Goal: Task Accomplishment & Management: Complete application form

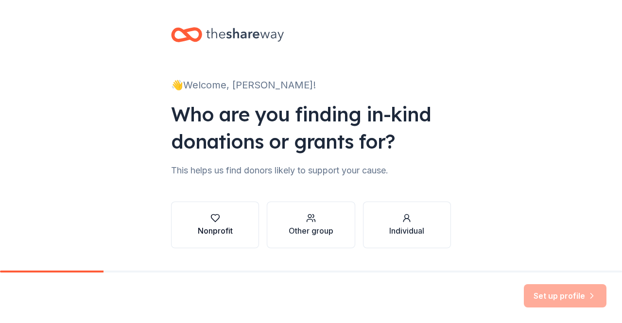
click at [222, 226] on div "Nonprofit" at bounding box center [215, 231] width 35 height 12
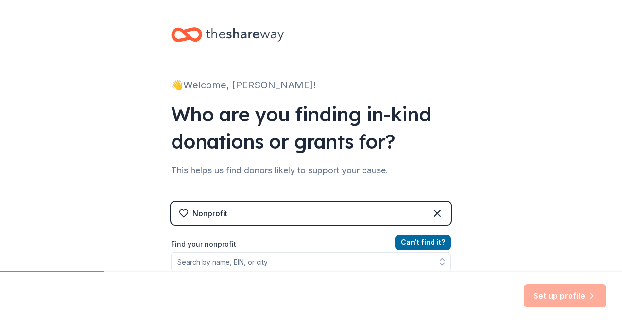
click at [224, 213] on div "Nonprofit" at bounding box center [311, 213] width 280 height 23
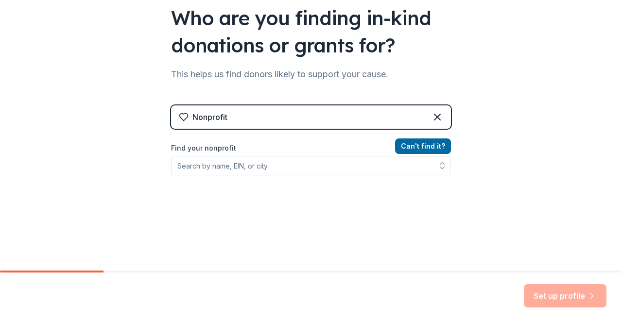
scroll to position [104, 0]
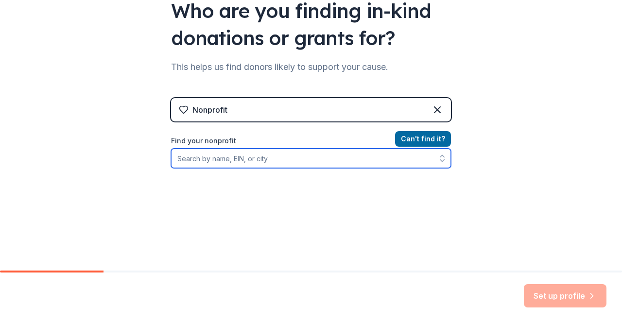
click at [260, 159] on input "Find your nonprofit" at bounding box center [311, 158] width 280 height 19
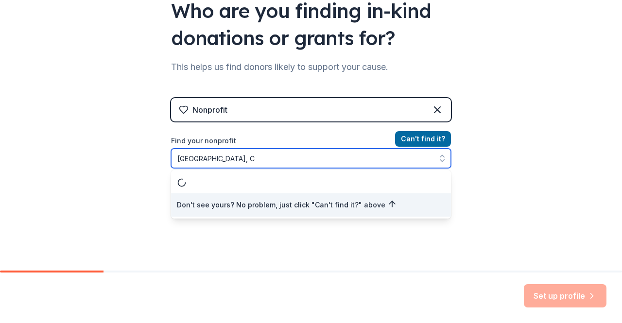
type input "Middletown, CT"
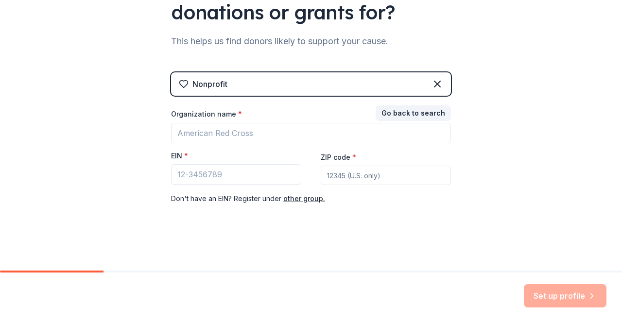
scroll to position [128, 0]
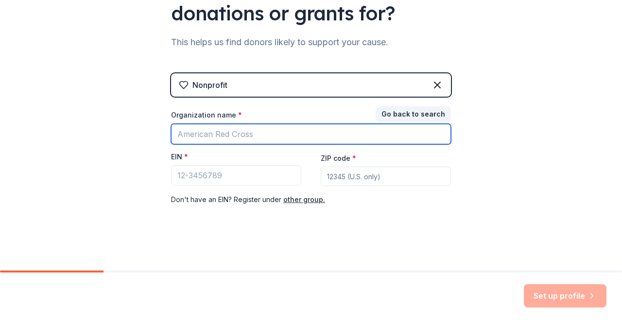
click at [273, 130] on input "Organization name *" at bounding box center [311, 134] width 280 height 20
type input "Lawrence School PTO"
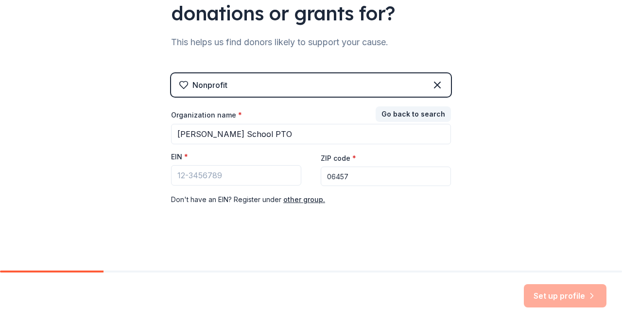
type input "06457"
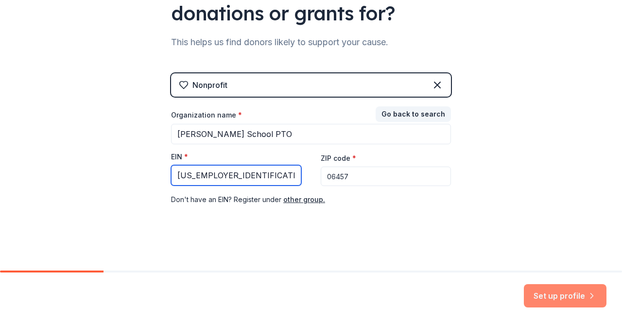
type input "06-6001872"
click at [560, 303] on button "Set up profile" at bounding box center [565, 295] width 83 height 23
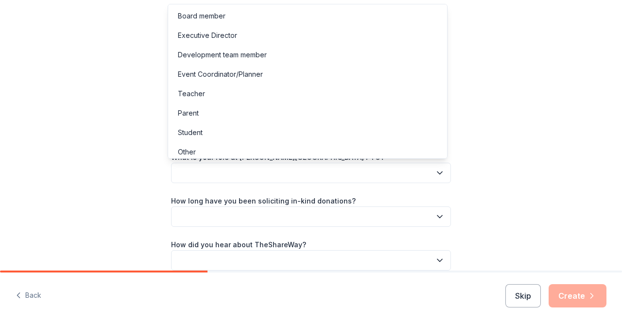
click at [426, 174] on button "button" at bounding box center [311, 173] width 280 height 20
click at [298, 18] on div "Board member" at bounding box center [307, 15] width 275 height 19
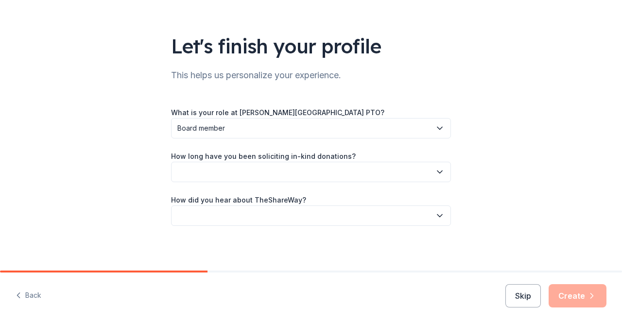
scroll to position [47, 0]
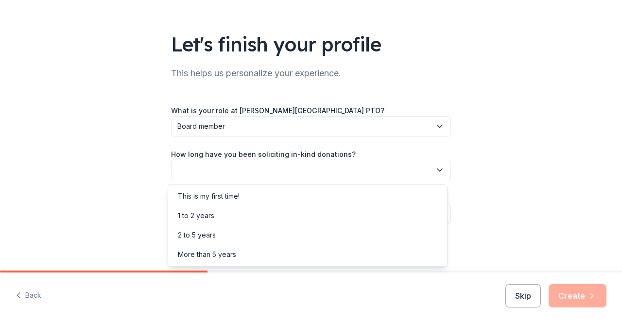
click at [435, 172] on icon "button" at bounding box center [440, 170] width 10 height 10
click at [324, 195] on div "This is my first time!" at bounding box center [307, 196] width 275 height 19
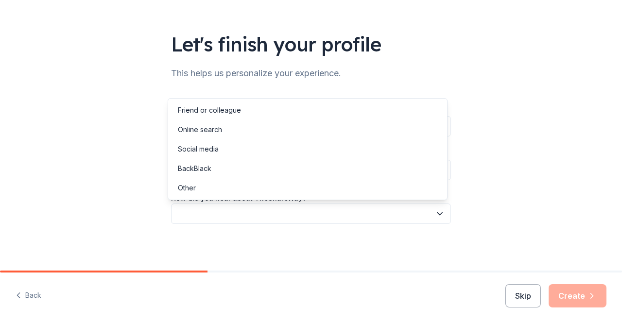
click at [288, 215] on button "button" at bounding box center [311, 214] width 280 height 20
click at [231, 109] on div "Friend or colleague" at bounding box center [209, 110] width 63 height 12
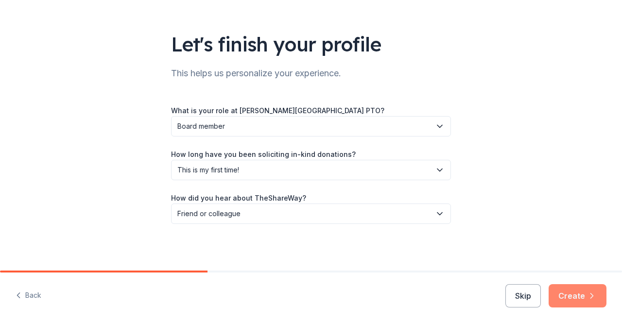
click at [580, 293] on button "Create" at bounding box center [578, 295] width 58 height 23
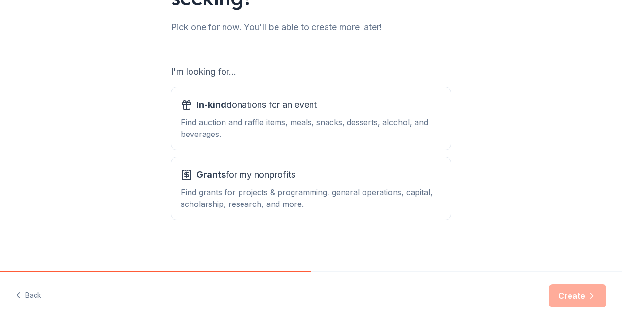
scroll to position [122, 0]
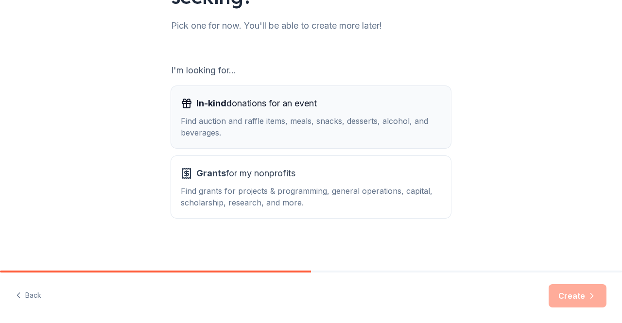
click at [348, 112] on div "In-kind donations for an event Find auction and raffle items, meals, snacks, de…" at bounding box center [311, 117] width 261 height 43
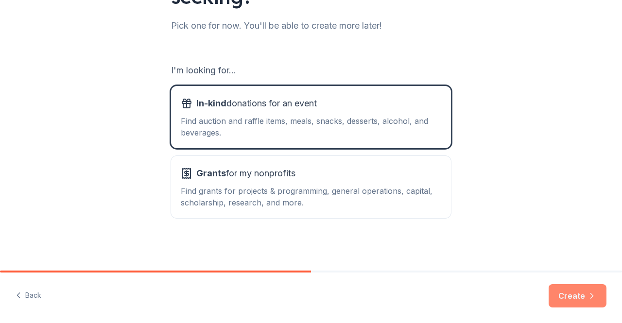
click at [570, 292] on button "Create" at bounding box center [578, 295] width 58 height 23
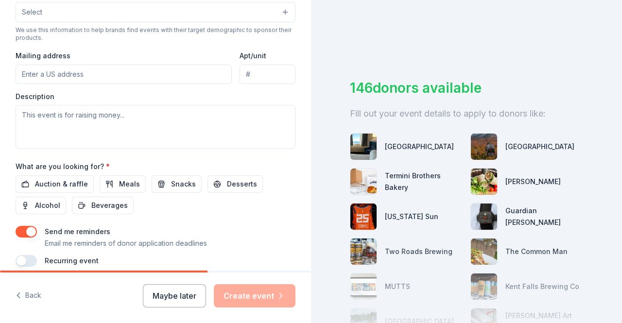
scroll to position [334, 0]
click at [44, 178] on span "Auction & raffle" at bounding box center [61, 184] width 53 height 12
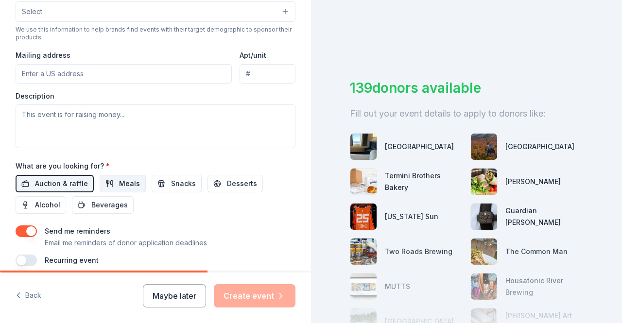
click at [125, 179] on span "Meals" at bounding box center [129, 184] width 21 height 12
click at [171, 178] on span "Snacks" at bounding box center [183, 184] width 25 height 12
click at [217, 180] on button "Desserts" at bounding box center [235, 183] width 55 height 17
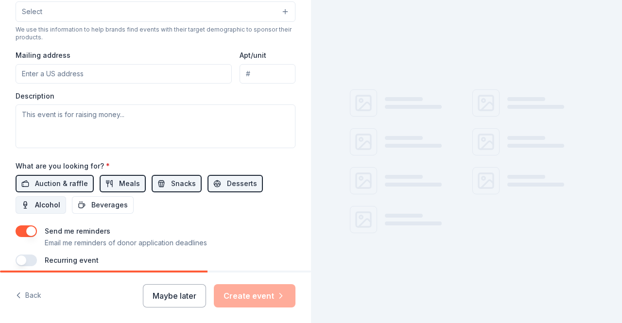
click at [47, 201] on span "Alcohol" at bounding box center [47, 205] width 25 height 12
click at [95, 201] on span "Beverages" at bounding box center [109, 205] width 36 height 12
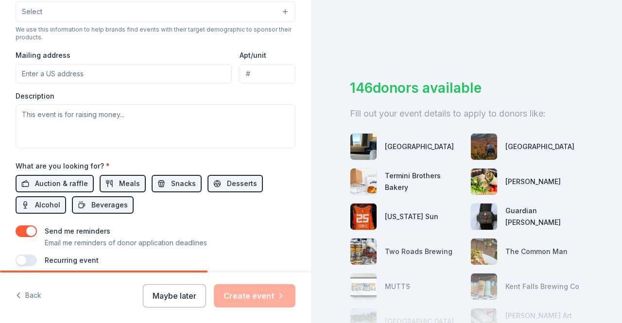
click at [30, 226] on button "button" at bounding box center [26, 232] width 21 height 12
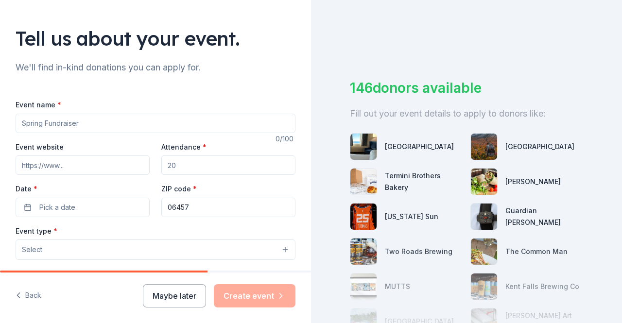
scroll to position [44, 0]
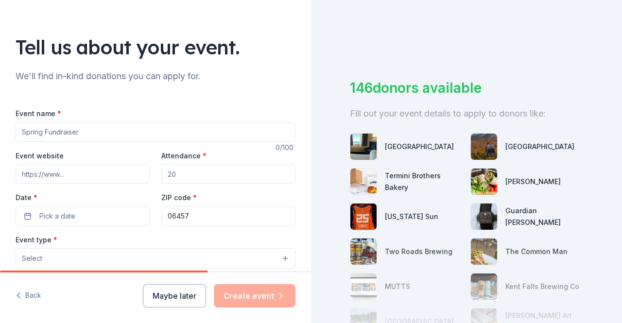
click at [202, 168] on input "Attendance *" at bounding box center [228, 173] width 134 height 19
type input "75"
click at [82, 132] on input "Event name *" at bounding box center [156, 131] width 280 height 19
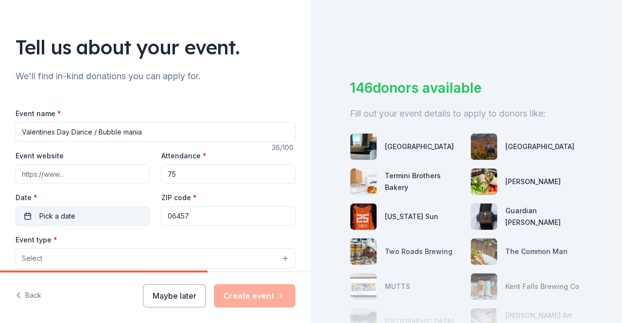
type input "Valentines Day Dance / Bubble mania"
click at [73, 220] on span "Pick a date" at bounding box center [57, 216] width 36 height 12
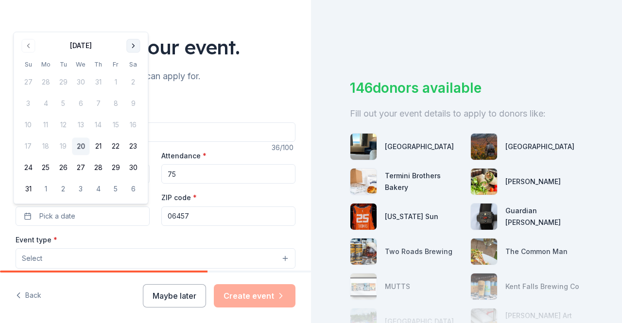
click at [134, 45] on button "Go to next month" at bounding box center [133, 46] width 14 height 14
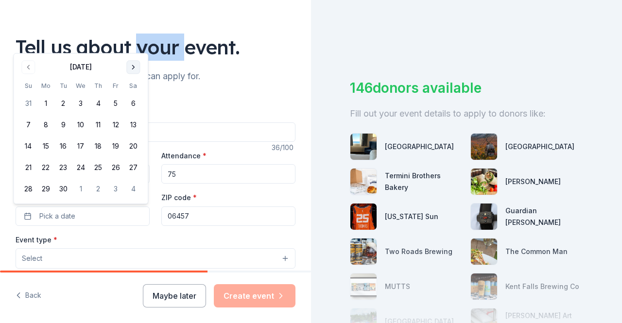
click at [134, 45] on div "Tell us about your event." at bounding box center [156, 47] width 280 height 27
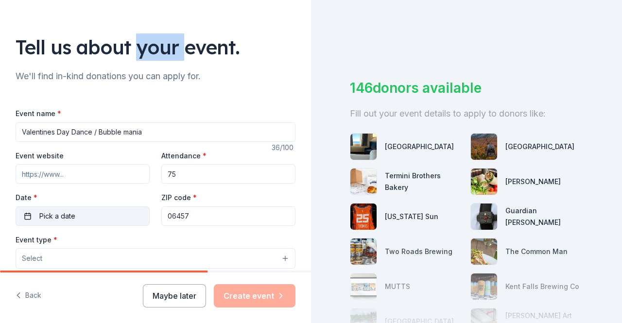
click at [90, 208] on button "Pick a date" at bounding box center [83, 216] width 134 height 19
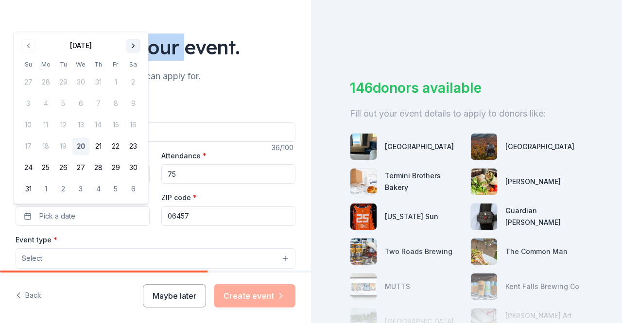
click at [132, 48] on button "Go to next month" at bounding box center [133, 46] width 14 height 14
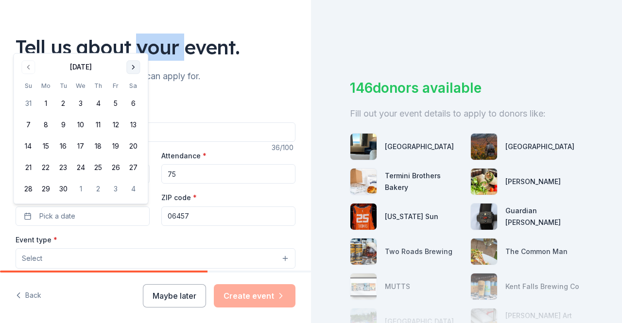
click at [131, 71] on button "Go to next month" at bounding box center [133, 67] width 14 height 14
click at [132, 71] on button "Go to next month" at bounding box center [133, 67] width 14 height 14
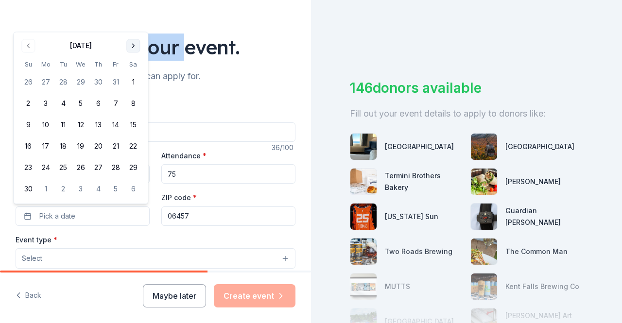
click at [135, 47] on button "Go to next month" at bounding box center [133, 46] width 14 height 14
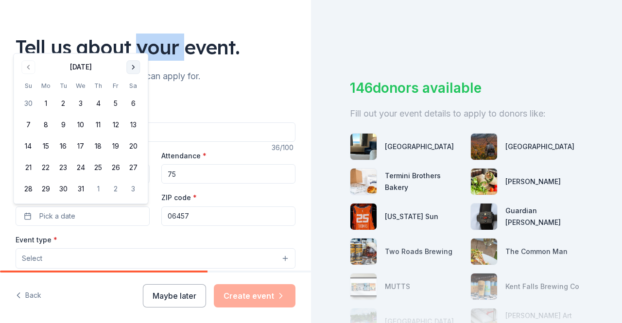
click at [131, 70] on button "Go to next month" at bounding box center [133, 67] width 14 height 14
click at [131, 69] on button "Go to next month" at bounding box center [133, 67] width 14 height 14
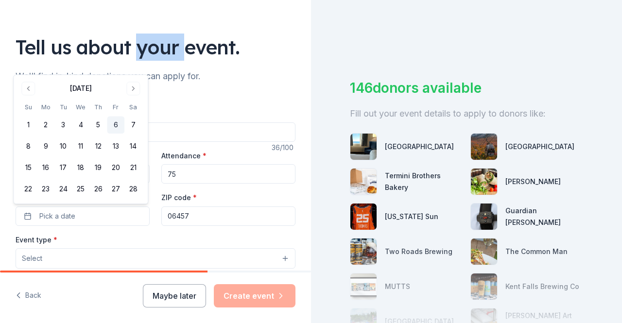
click at [117, 126] on button "6" at bounding box center [115, 125] width 17 height 17
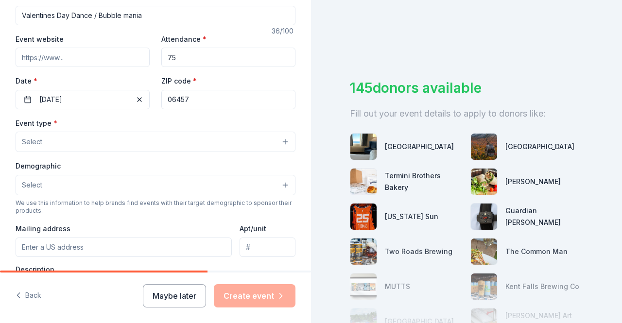
scroll to position [163, 0]
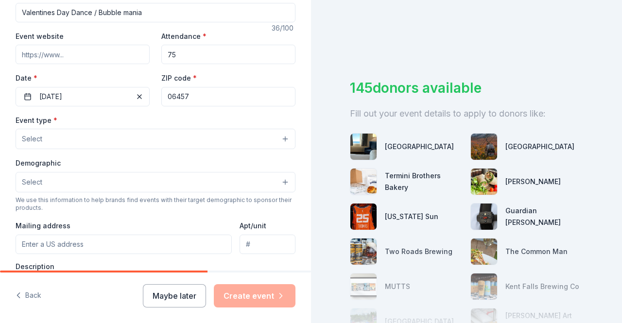
click at [193, 137] on button "Select" at bounding box center [156, 139] width 280 height 20
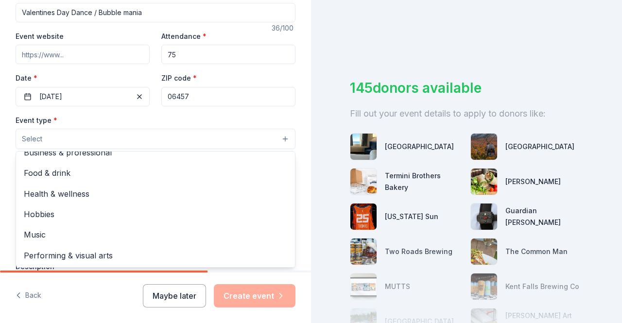
scroll to position [0, 0]
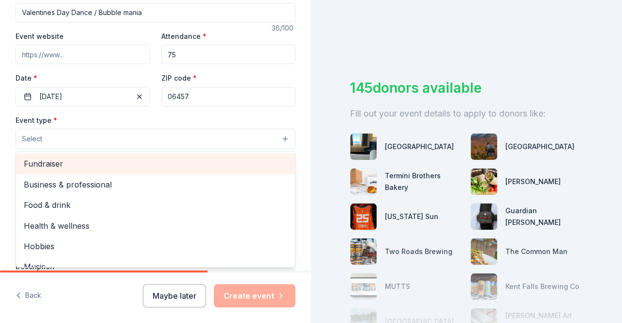
click at [173, 164] on span "Fundraiser" at bounding box center [155, 163] width 263 height 13
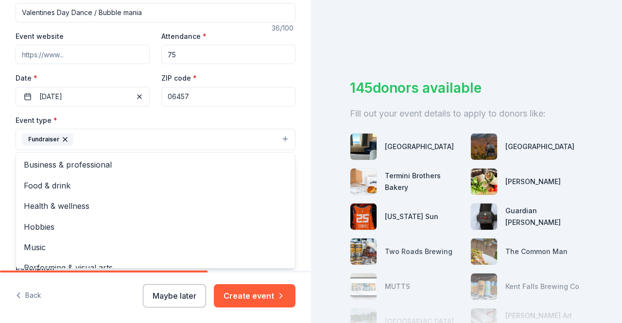
click at [313, 168] on div "Tell us about your event. We'll find in-kind donations you can apply for. Event…" at bounding box center [311, 161] width 622 height 323
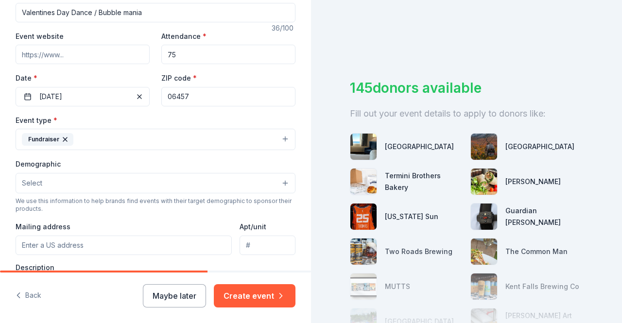
click at [208, 177] on button "Select" at bounding box center [156, 183] width 280 height 20
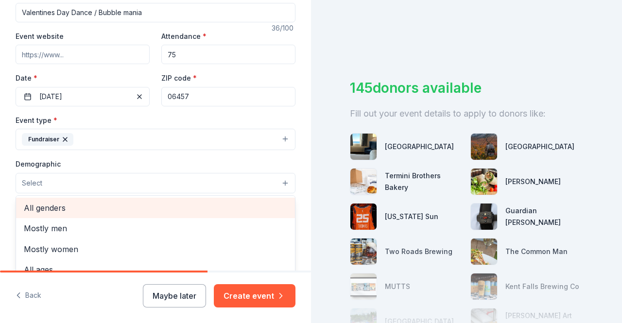
click at [219, 204] on span "All genders" at bounding box center [155, 208] width 263 height 13
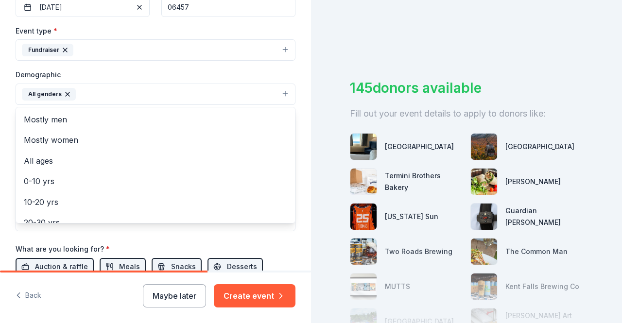
scroll to position [254, 0]
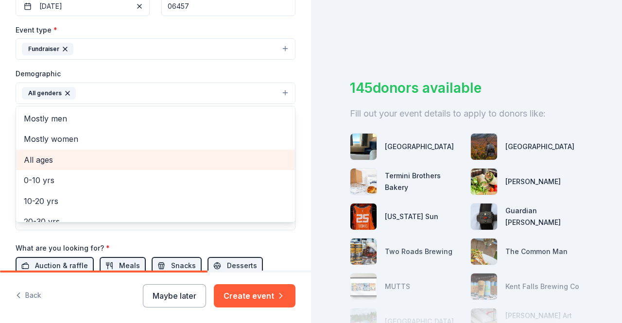
click at [118, 154] on span "All ages" at bounding box center [155, 160] width 263 height 13
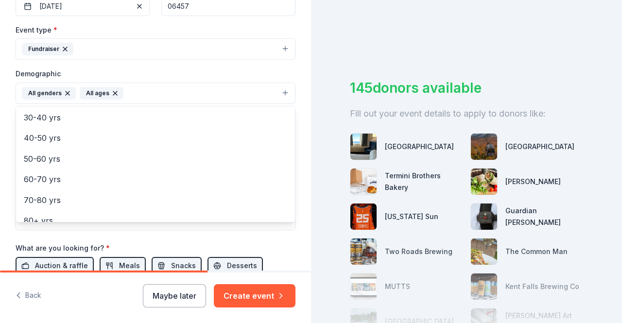
scroll to position [115, 0]
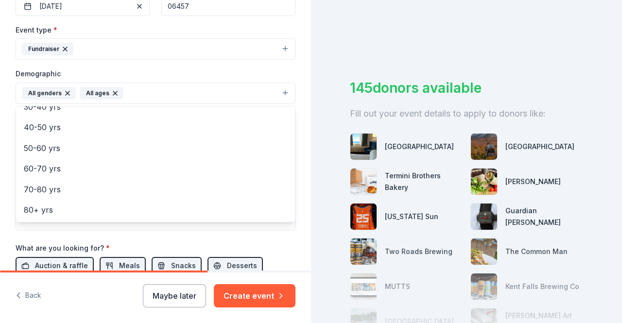
click at [316, 195] on div "Tell us about your event. We'll find in-kind donations you can apply for. Event…" at bounding box center [311, 161] width 622 height 323
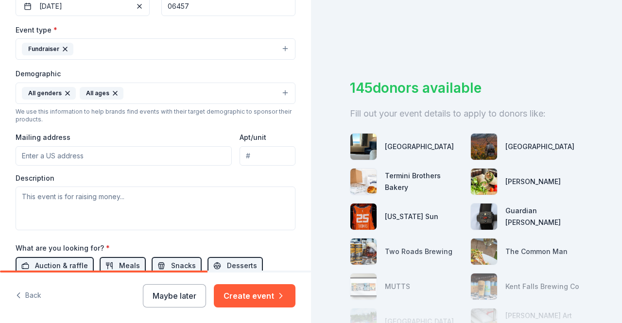
click at [139, 152] on input "Mailing address" at bounding box center [124, 155] width 216 height 19
type input "20 Eastbury Hill Drive, Middletown, CT, 06457"
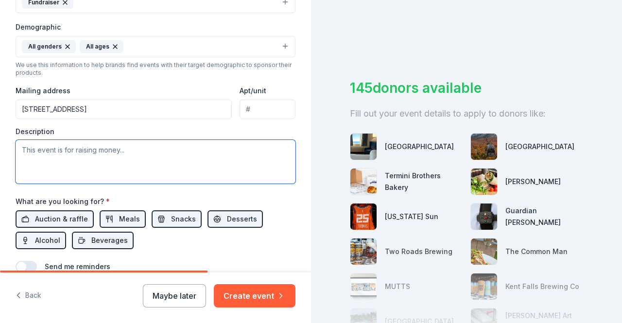
click at [137, 167] on textarea at bounding box center [156, 162] width 280 height 44
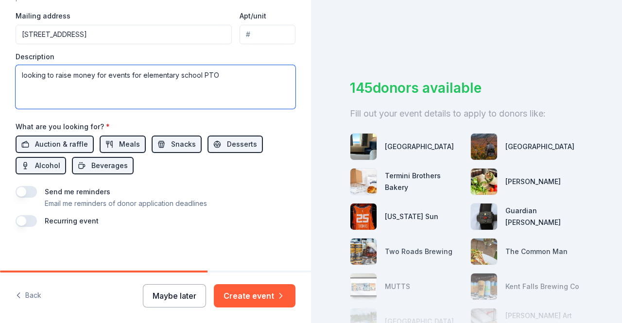
type textarea "looking to raise money for events for elementary school PTO"
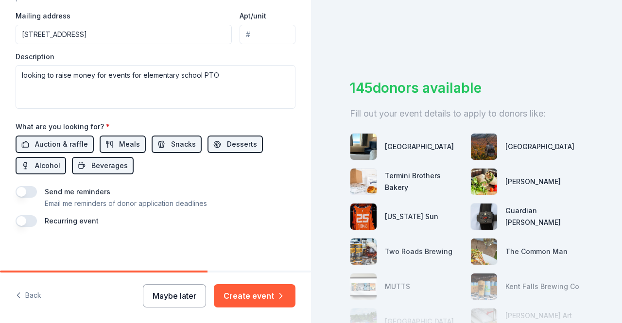
click at [174, 298] on button "Maybe later" at bounding box center [174, 295] width 63 height 23
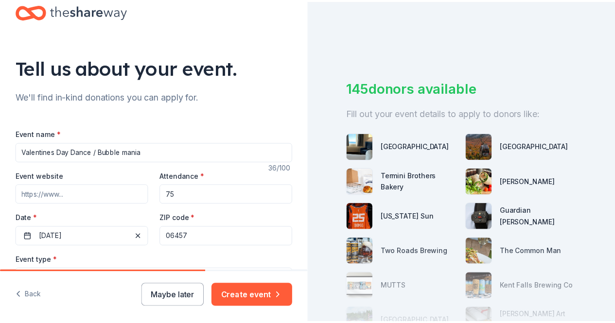
scroll to position [22, 0]
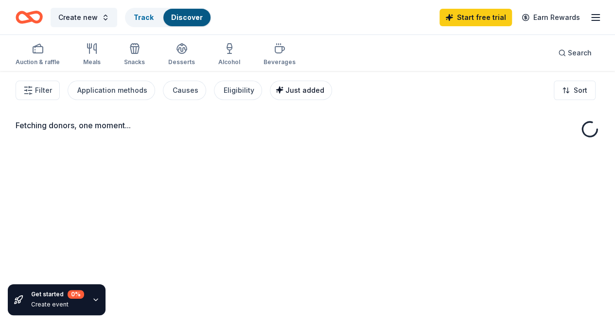
drag, startPoint x: 307, startPoint y: 236, endPoint x: 311, endPoint y: 100, distance: 136.6
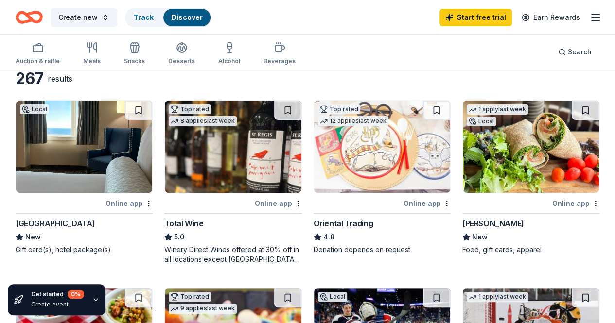
scroll to position [54, 0]
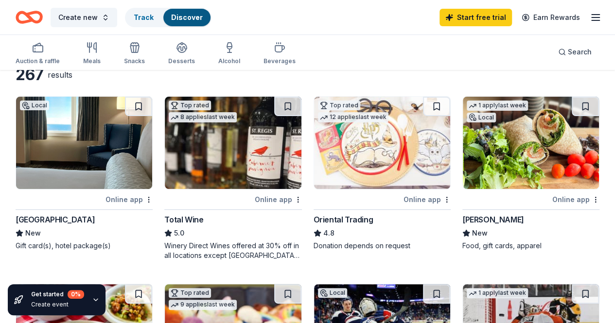
click at [97, 149] on img at bounding box center [84, 143] width 136 height 92
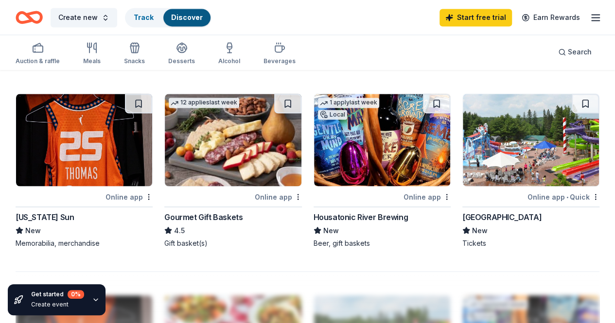
scroll to position [800, 0]
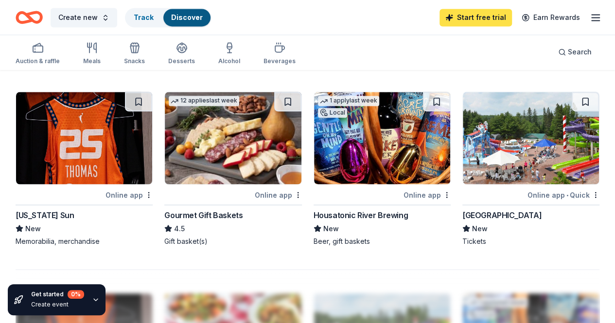
click at [454, 18] on link "Start free trial" at bounding box center [475, 17] width 72 height 17
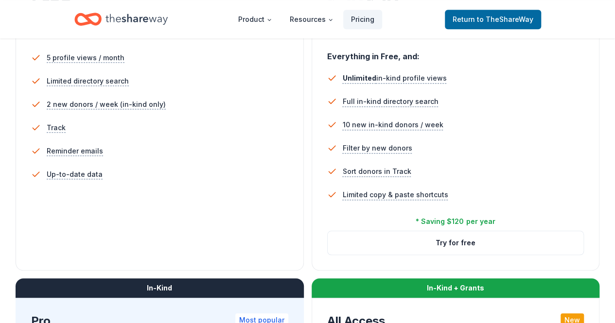
scroll to position [328, 0]
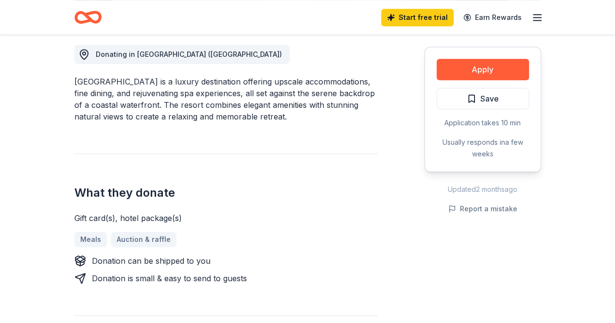
scroll to position [285, 0]
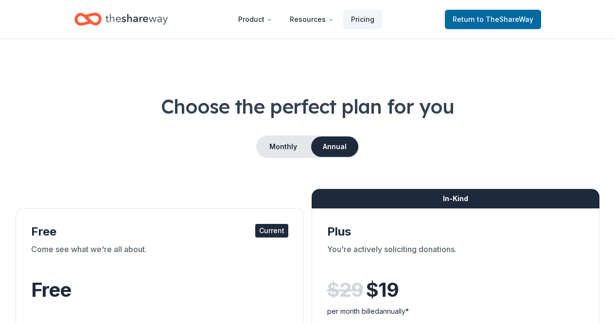
scroll to position [328, 0]
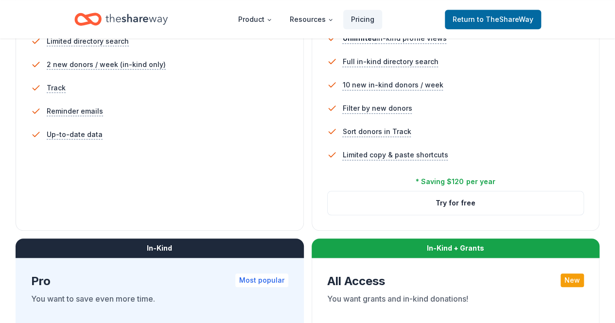
click at [87, 187] on div "5 profile views / month Limited directory search 2 new donors / week (in-kind o…" at bounding box center [159, 94] width 257 height 185
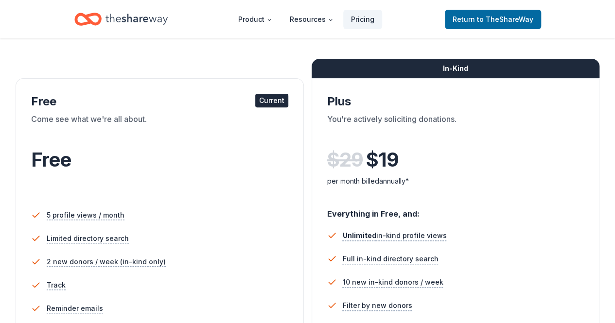
scroll to position [108, 0]
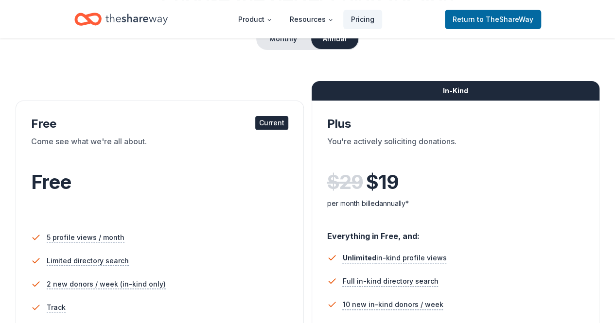
click at [255, 118] on div "Current" at bounding box center [271, 123] width 33 height 14
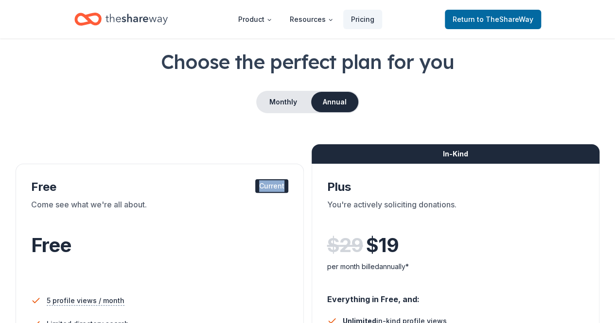
scroll to position [0, 0]
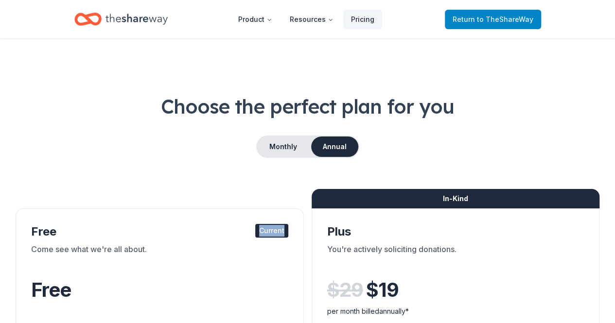
click at [477, 14] on span "Return to TheShareWay" at bounding box center [492, 20] width 81 height 12
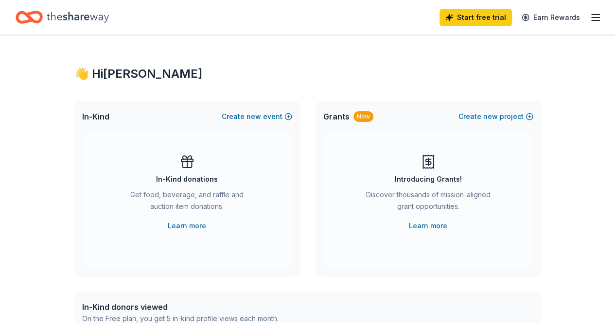
click at [188, 202] on div "Get food, beverage, and raffle and auction item donations." at bounding box center [187, 202] width 132 height 27
click at [190, 228] on link "Learn more" at bounding box center [187, 226] width 38 height 12
click at [489, 17] on link "Start free trial" at bounding box center [475, 17] width 72 height 17
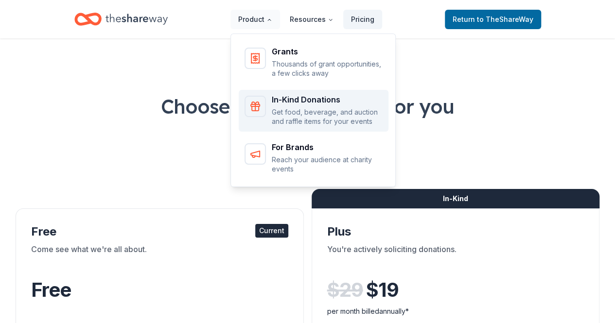
click at [261, 104] on icon "Main" at bounding box center [255, 107] width 12 height 12
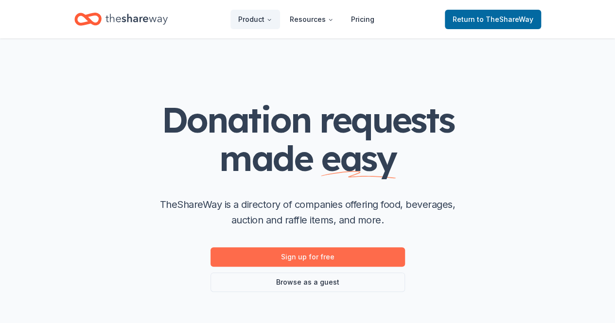
click at [297, 259] on link "Sign up for free" at bounding box center [307, 256] width 194 height 19
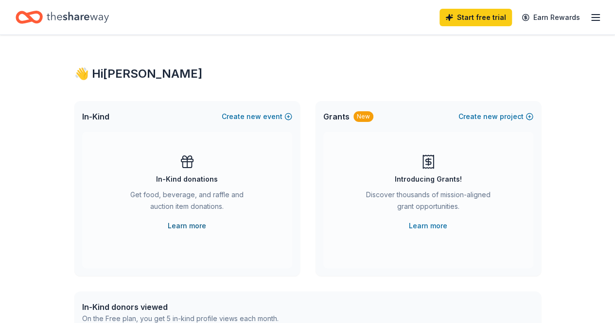
click at [198, 228] on link "Learn more" at bounding box center [187, 226] width 38 height 12
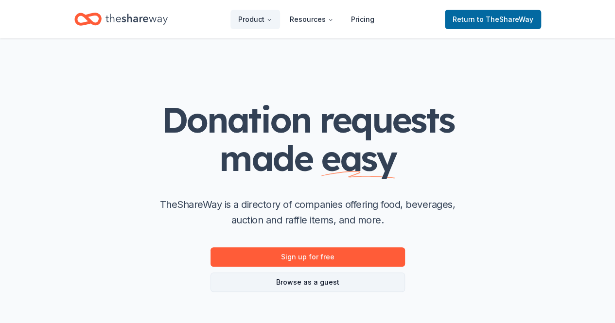
click at [322, 283] on link "Browse as a guest" at bounding box center [307, 282] width 194 height 19
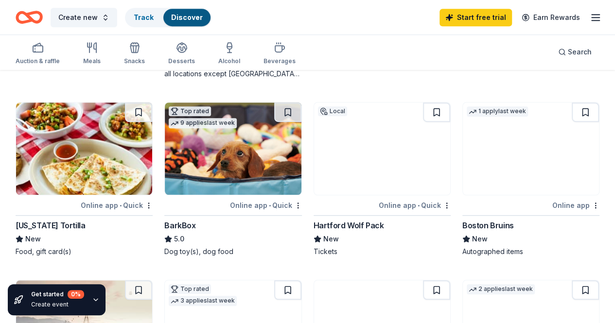
scroll to position [238, 0]
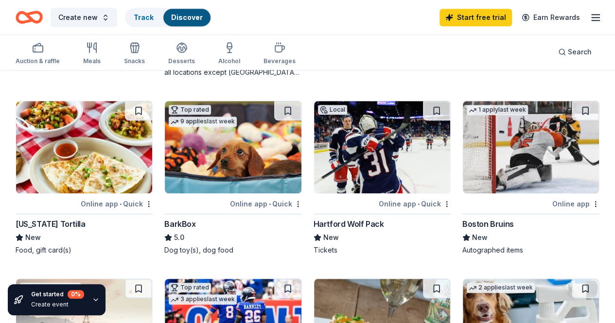
click at [301, 279] on img at bounding box center [233, 325] width 136 height 92
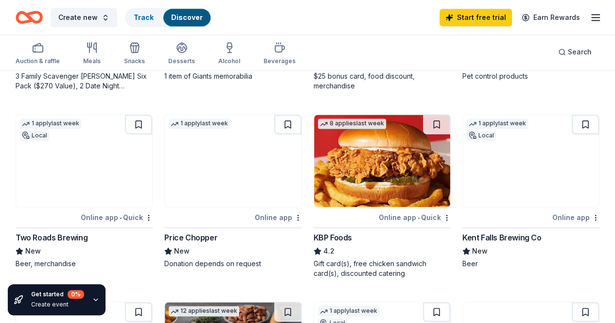
scroll to position [591, 0]
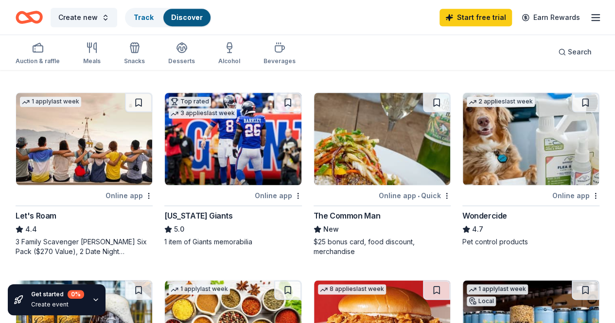
scroll to position [419, 0]
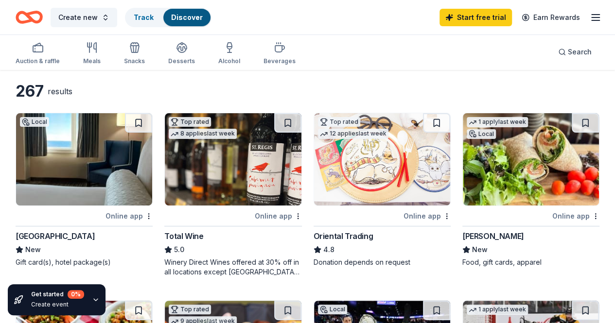
scroll to position [28, 0]
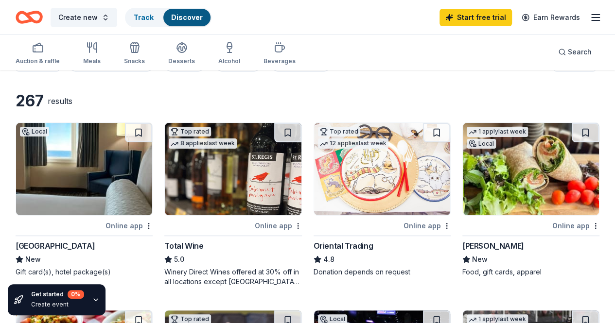
click at [463, 170] on img at bounding box center [531, 169] width 136 height 92
click at [189, 201] on img at bounding box center [233, 169] width 136 height 92
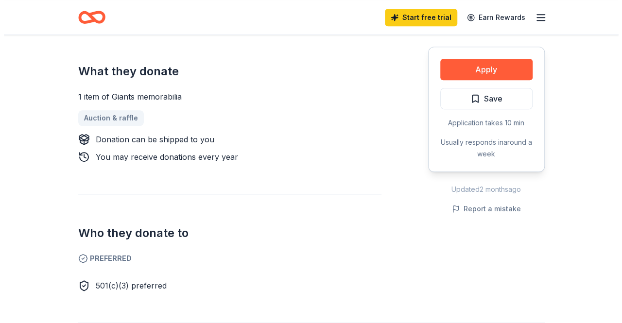
scroll to position [394, 0]
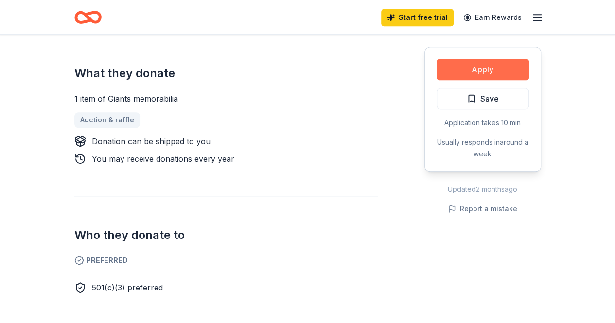
click at [488, 71] on button "Apply" at bounding box center [482, 69] width 92 height 21
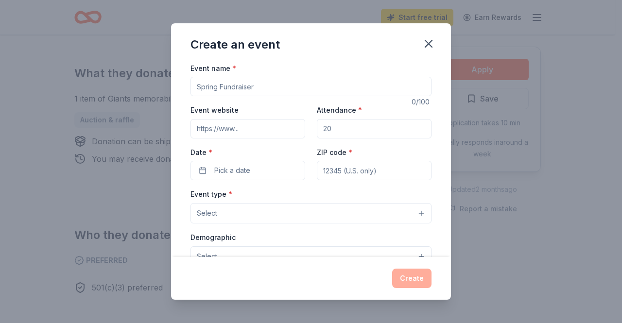
click at [339, 88] on input "Event name *" at bounding box center [311, 86] width 241 height 19
type input "Valentines Day Dance"
type input "7"
type input "100"
click at [252, 174] on button "Pick a date" at bounding box center [248, 170] width 115 height 19
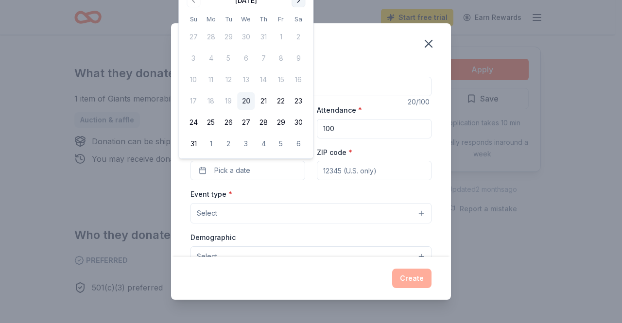
click at [297, 0] on button "Go to next month" at bounding box center [299, 1] width 14 height 14
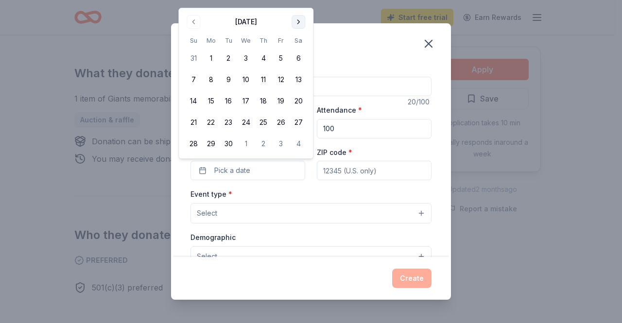
click at [297, 0] on div "Create an event Event name * Valentines Day Dance 20 /100 Event website Attenda…" at bounding box center [311, 161] width 622 height 323
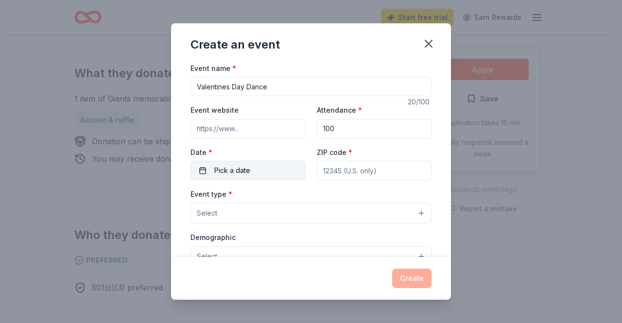
click at [266, 162] on button "Pick a date" at bounding box center [248, 170] width 115 height 19
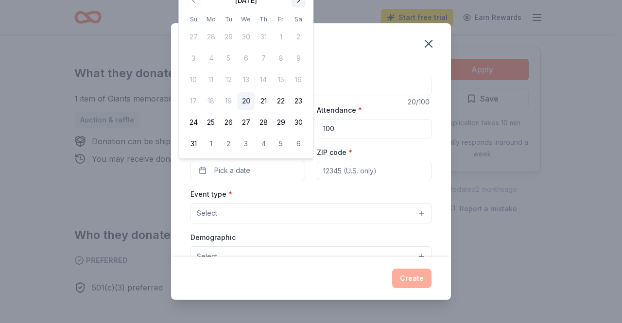
click at [297, 7] on button "Go to next month" at bounding box center [299, 1] width 14 height 14
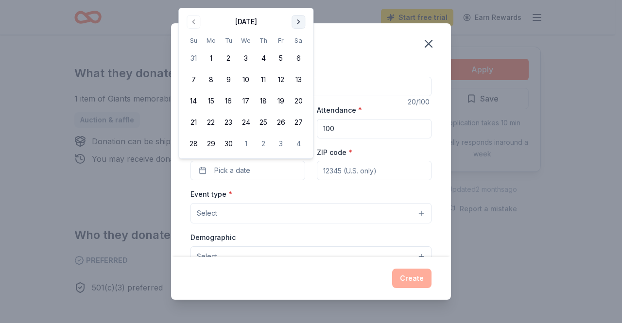
click at [299, 27] on button "Go to next month" at bounding box center [299, 22] width 14 height 14
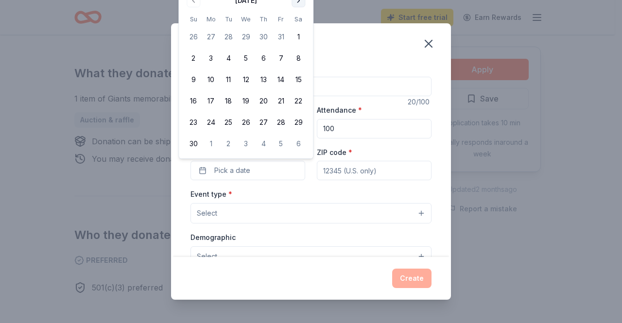
click at [300, 6] on button "Go to next month" at bounding box center [299, 1] width 14 height 14
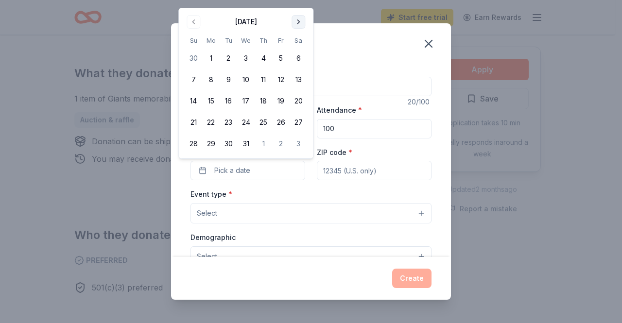
click at [301, 26] on button "Go to next month" at bounding box center [299, 22] width 14 height 14
click at [299, 27] on button "Go to next month" at bounding box center [299, 22] width 14 height 14
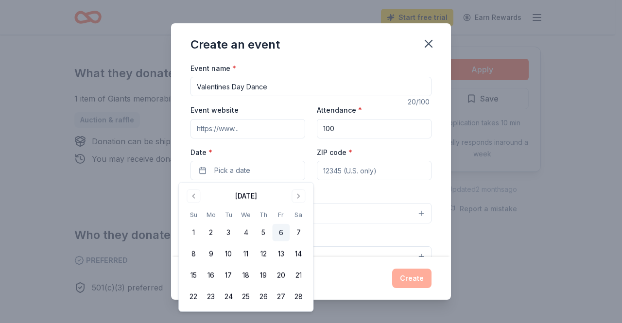
click at [280, 226] on button "6" at bounding box center [280, 232] width 17 height 17
click at [352, 171] on input "ZIP code *" at bounding box center [374, 170] width 115 height 19
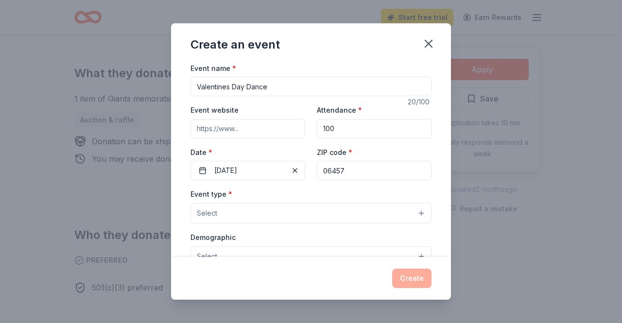
type input "06457"
click at [272, 217] on button "Select" at bounding box center [311, 213] width 241 height 20
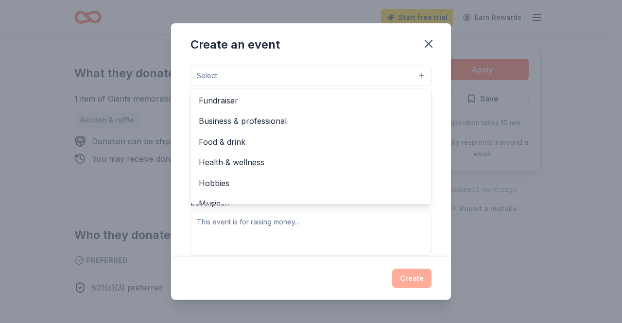
scroll to position [32, 0]
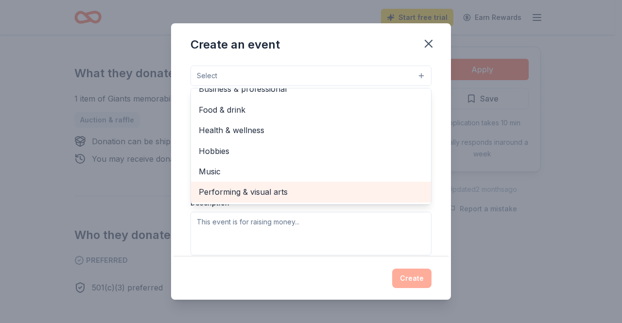
click at [318, 186] on span "Performing & visual arts" at bounding box center [311, 192] width 225 height 13
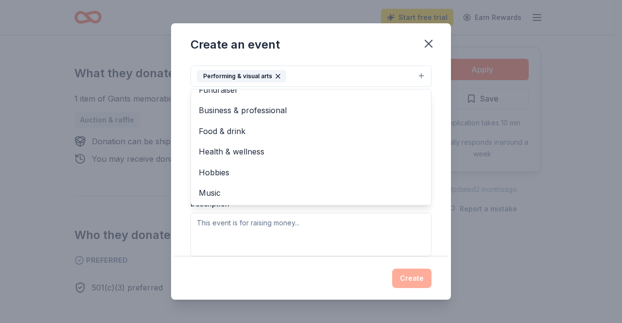
click at [433, 141] on div "Event name * Valentines Day Dance 20 /100 Event website Attendance * 100 Date *…" at bounding box center [311, 159] width 280 height 195
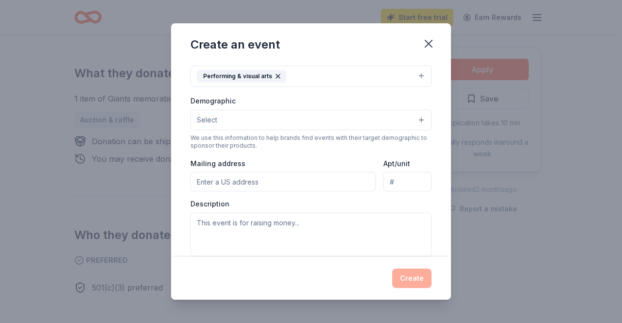
click at [266, 107] on div "Demographic Select" at bounding box center [311, 112] width 241 height 35
click at [251, 113] on button "Select" at bounding box center [311, 120] width 241 height 20
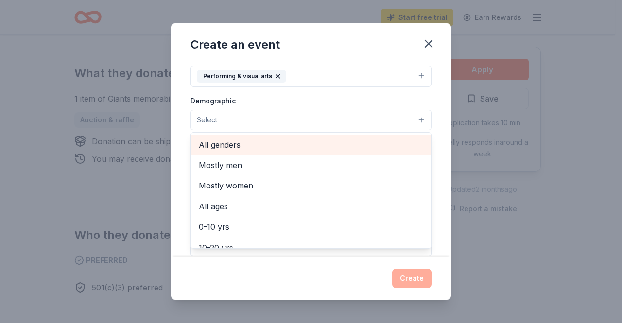
click at [221, 141] on span "All genders" at bounding box center [311, 145] width 225 height 13
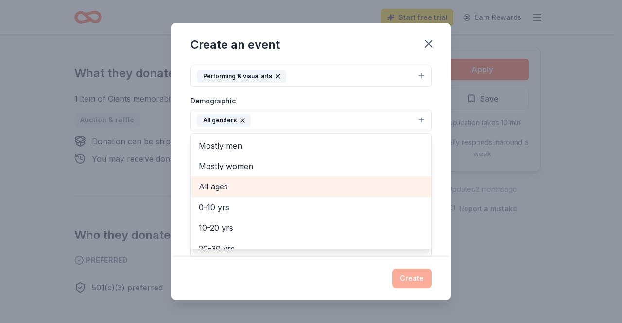
click at [243, 191] on span "All ages" at bounding box center [311, 186] width 225 height 13
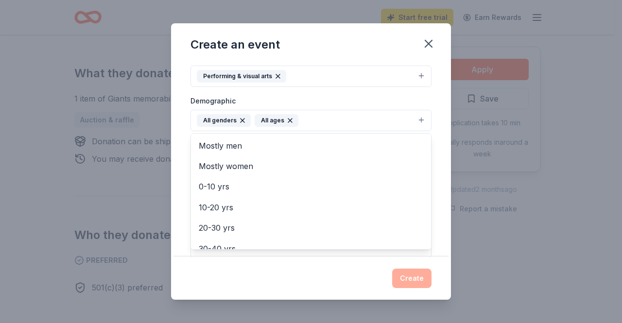
click at [437, 168] on div "Event name * Valentines Day Dance 20 /100 Event website Attendance * 100 Date *…" at bounding box center [311, 159] width 280 height 195
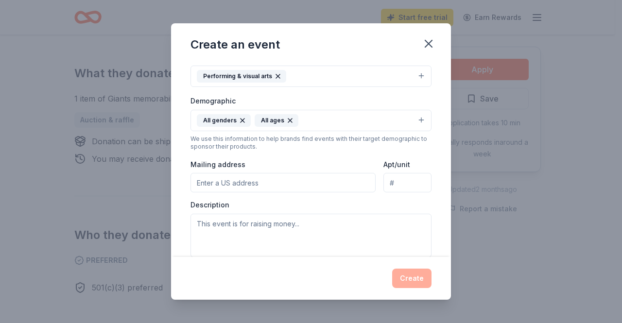
click at [311, 178] on input "Mailing address" at bounding box center [283, 182] width 185 height 19
type input "20 Eastbury Hill Drive, Middletown, CT, 06457"
click at [265, 232] on textarea at bounding box center [311, 236] width 241 height 44
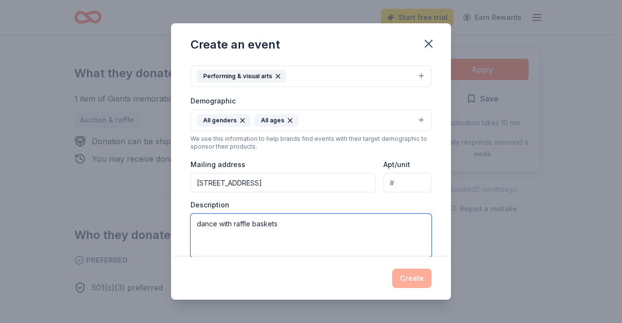
type textarea "dance with raffle baskets"
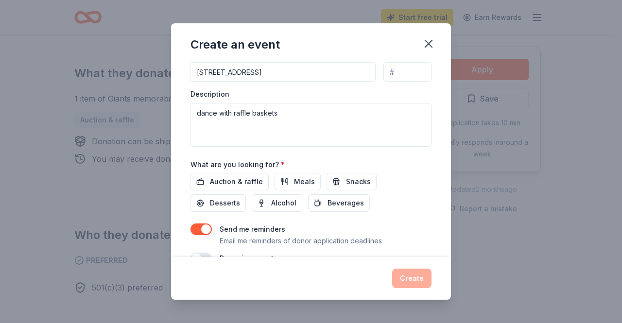
scroll to position [268, 0]
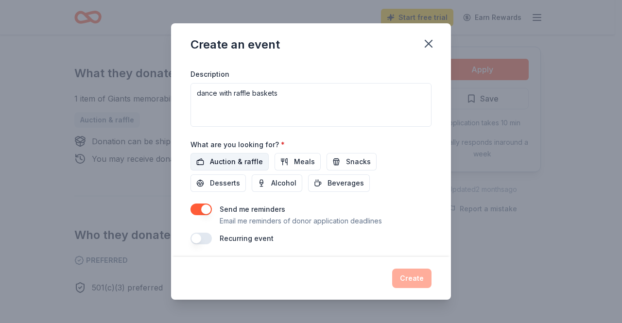
click at [245, 162] on span "Auction & raffle" at bounding box center [236, 162] width 53 height 12
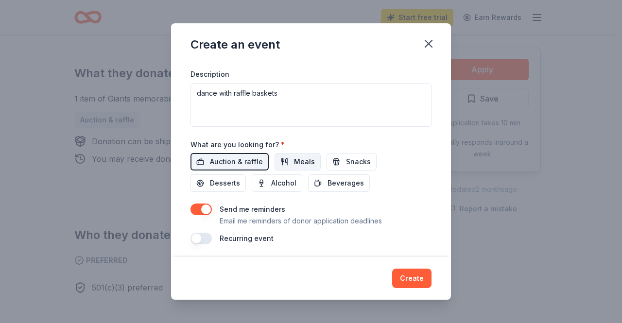
click at [287, 161] on button "Meals" at bounding box center [298, 161] width 46 height 17
click at [332, 162] on button "Snacks" at bounding box center [352, 161] width 50 height 17
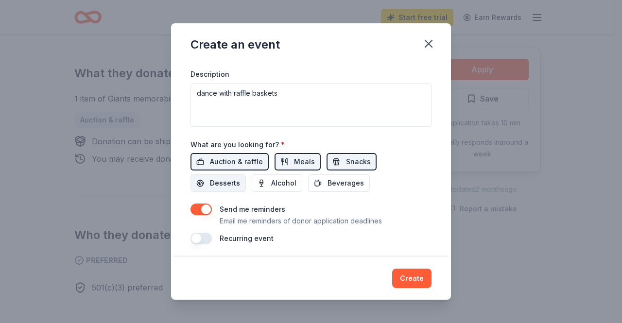
click at [219, 184] on span "Desserts" at bounding box center [225, 183] width 30 height 12
click at [252, 183] on button "Alcohol" at bounding box center [277, 182] width 51 height 17
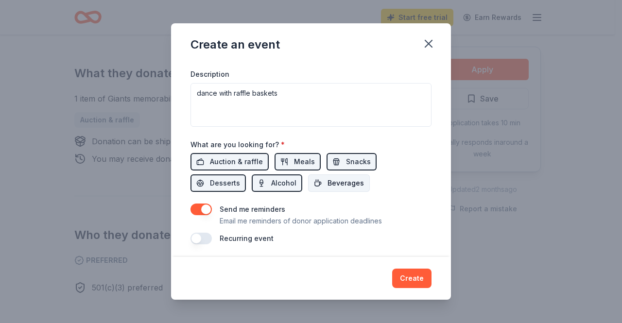
click at [319, 185] on button "Beverages" at bounding box center [339, 182] width 62 height 17
click at [204, 205] on button "button" at bounding box center [201, 210] width 21 height 12
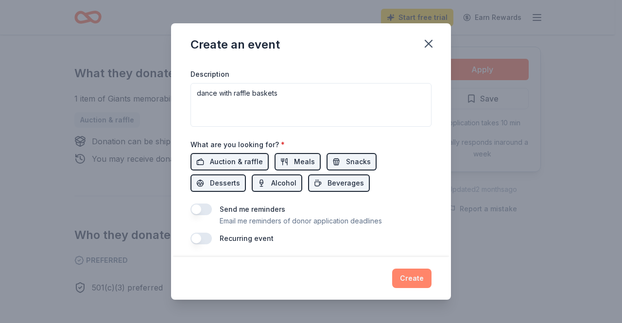
click at [415, 278] on button "Create" at bounding box center [411, 278] width 39 height 19
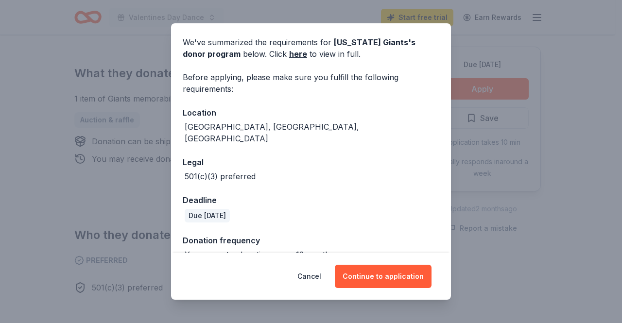
scroll to position [41, 0]
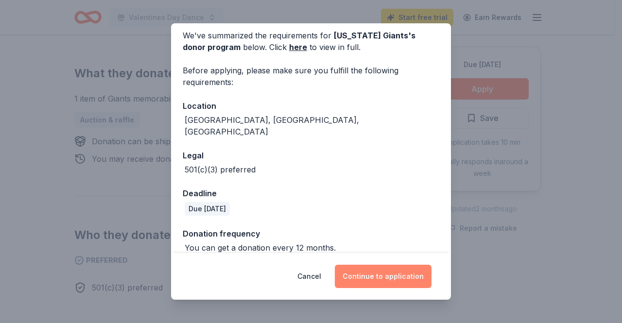
click at [397, 275] on button "Continue to application" at bounding box center [383, 276] width 97 height 23
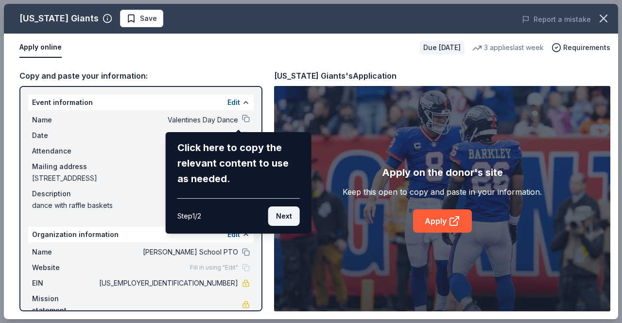
click at [291, 217] on button "Next" at bounding box center [284, 216] width 32 height 19
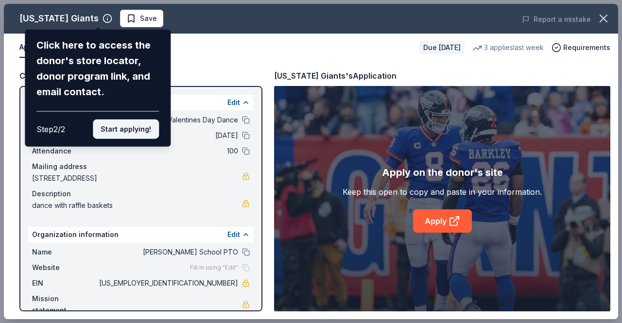
click at [127, 132] on button "Start applying!" at bounding box center [126, 129] width 66 height 19
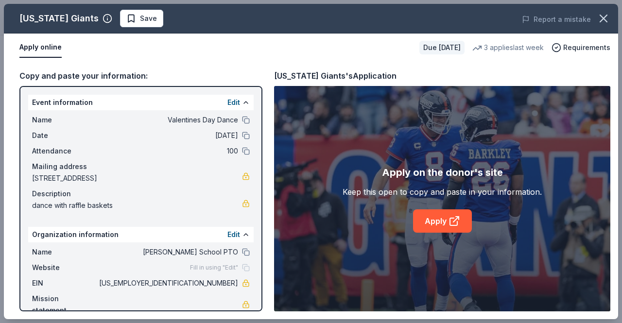
drag, startPoint x: 259, startPoint y: 132, endPoint x: 257, endPoint y: 207, distance: 74.9
click at [257, 207] on div "New York Giants Save Report a mistake Apply online Due in 114 days 3 applies la…" at bounding box center [311, 161] width 614 height 315
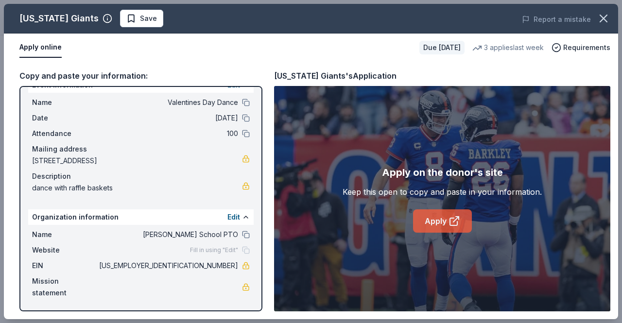
click at [436, 218] on link "Apply" at bounding box center [442, 220] width 59 height 23
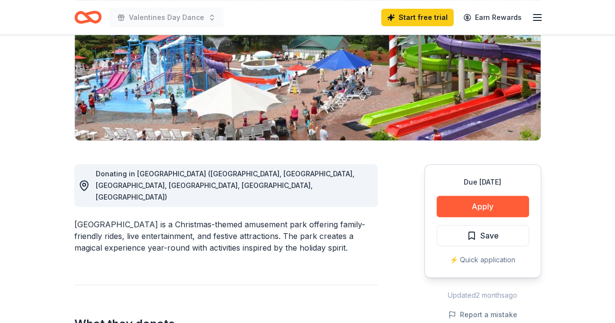
scroll to position [157, 0]
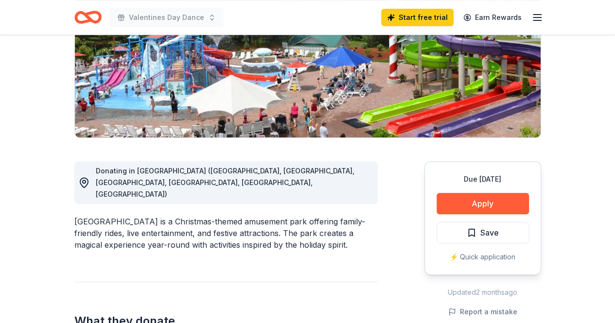
drag, startPoint x: 614, startPoint y: 92, endPoint x: 616, endPoint y: 129, distance: 37.0
click at [614, 129] on html "Valentines Day Dance Start free trial Earn Rewards Due in 140 days Share Santa'…" at bounding box center [307, 4] width 615 height 323
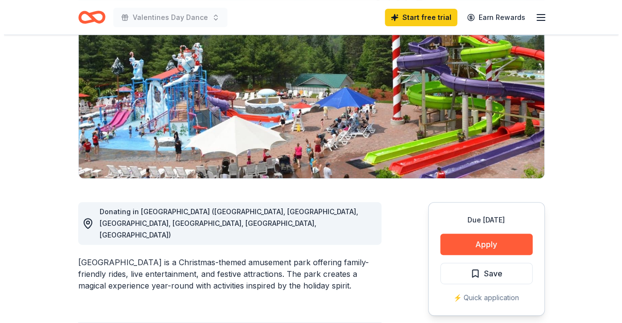
scroll to position [115, 0]
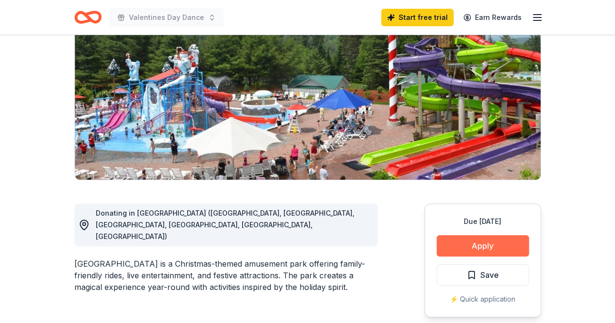
click at [468, 241] on button "Apply" at bounding box center [482, 245] width 92 height 21
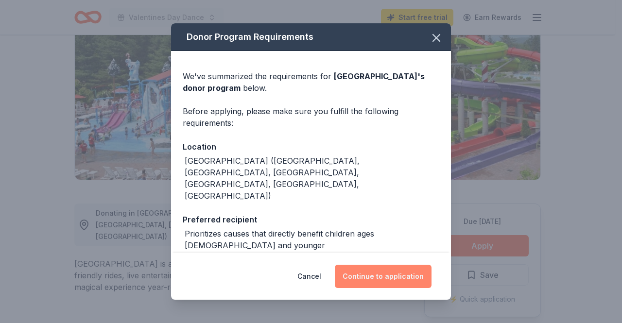
click at [396, 276] on button "Continue to application" at bounding box center [383, 276] width 97 height 23
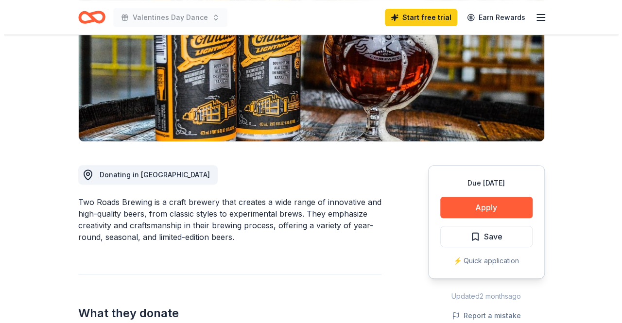
scroll to position [173, 0]
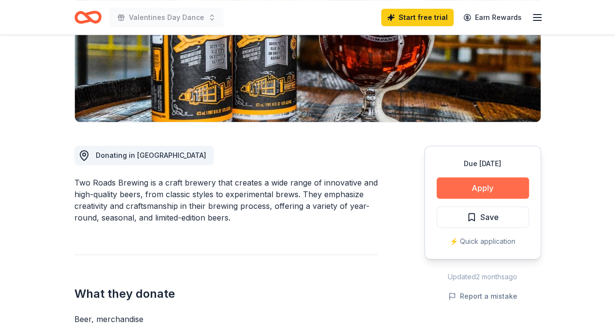
click at [481, 184] on button "Apply" at bounding box center [482, 187] width 92 height 21
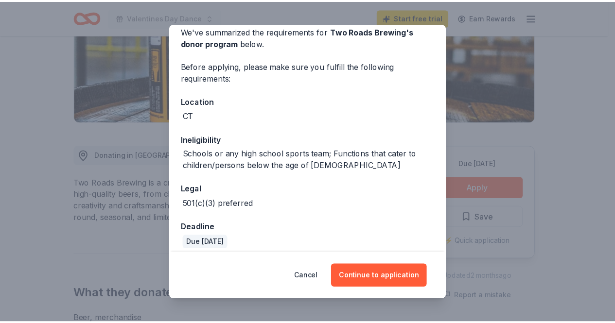
scroll to position [0, 0]
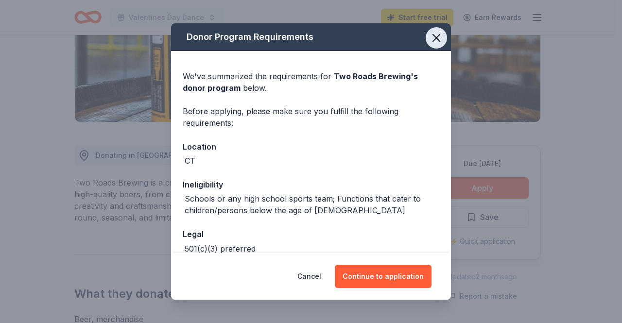
click at [430, 34] on icon "button" at bounding box center [437, 38] width 14 height 14
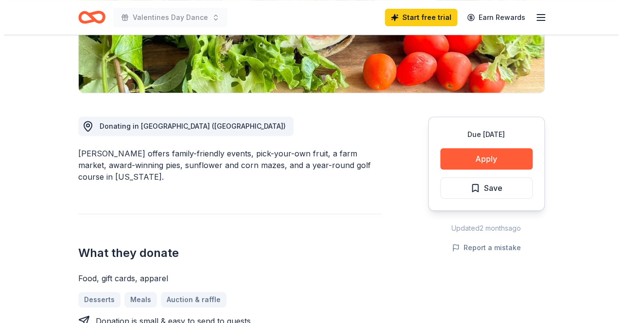
scroll to position [204, 0]
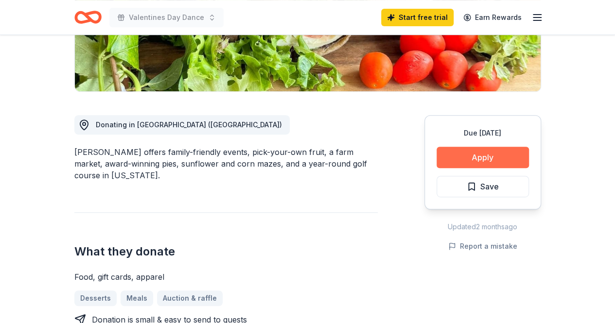
click at [465, 160] on button "Apply" at bounding box center [482, 157] width 92 height 21
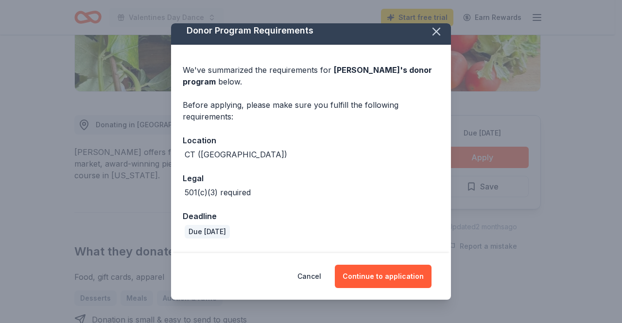
scroll to position [0, 0]
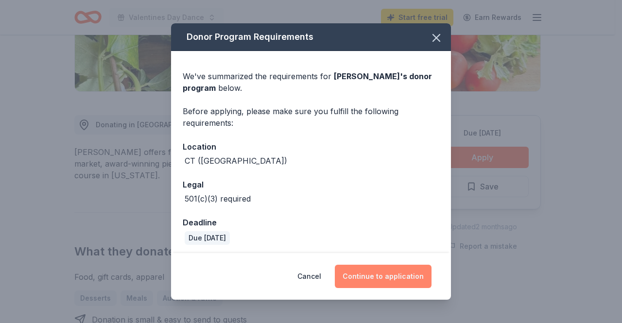
click at [368, 278] on button "Continue to application" at bounding box center [383, 276] width 97 height 23
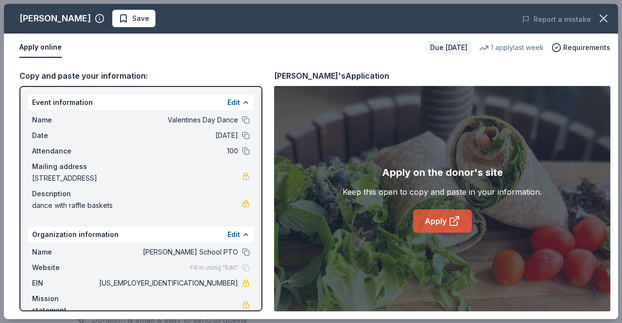
click at [453, 225] on icon at bounding box center [455, 221] width 12 height 12
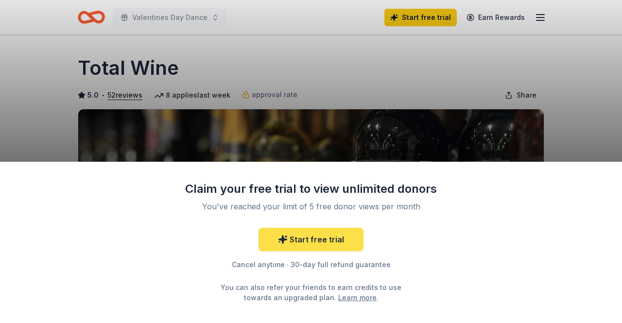
click at [337, 236] on link "Start free trial" at bounding box center [311, 239] width 105 height 23
